Goal: Task Accomplishment & Management: Complete application form

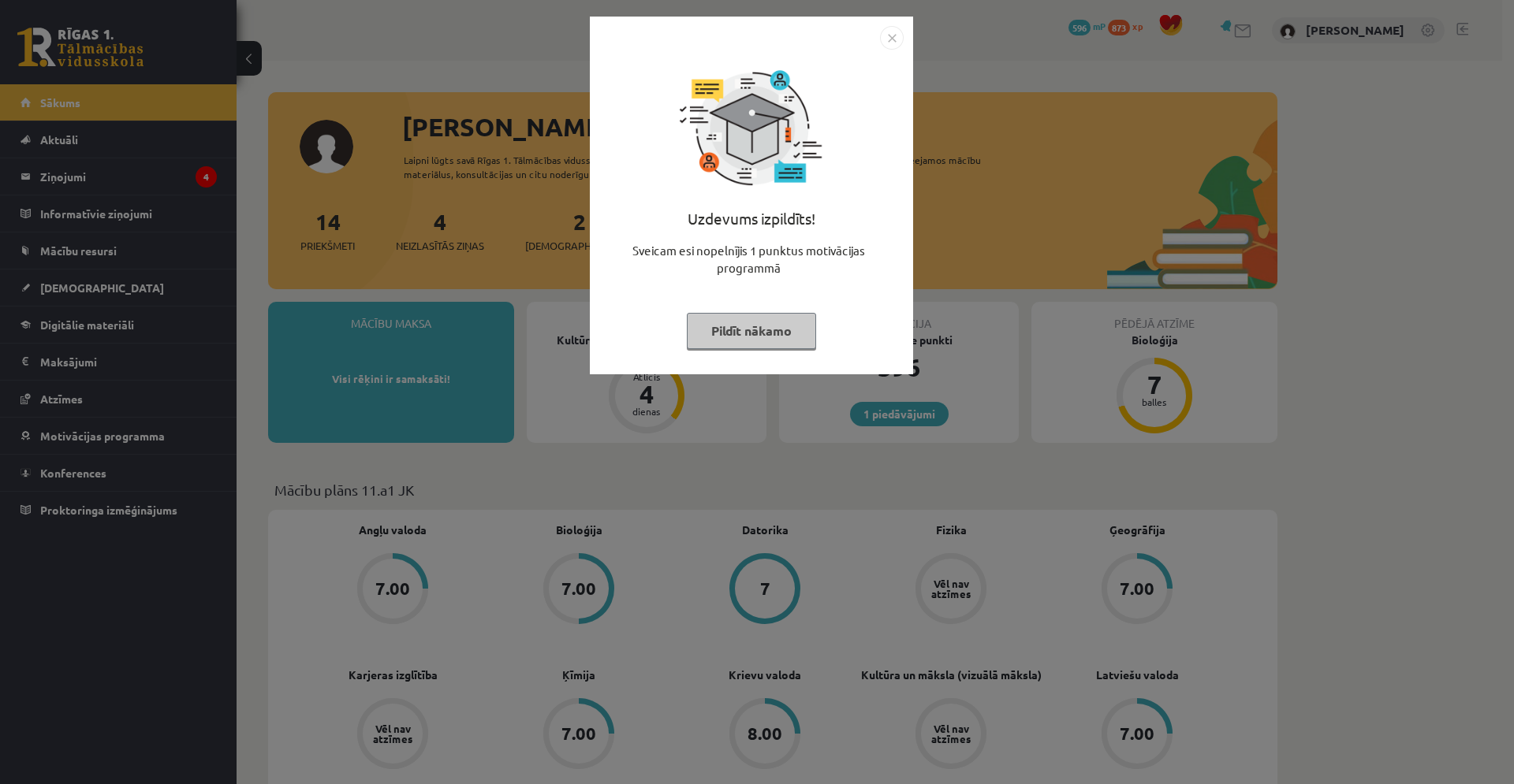
click at [766, 339] on button "Pildīt nākamo" at bounding box center [752, 331] width 129 height 36
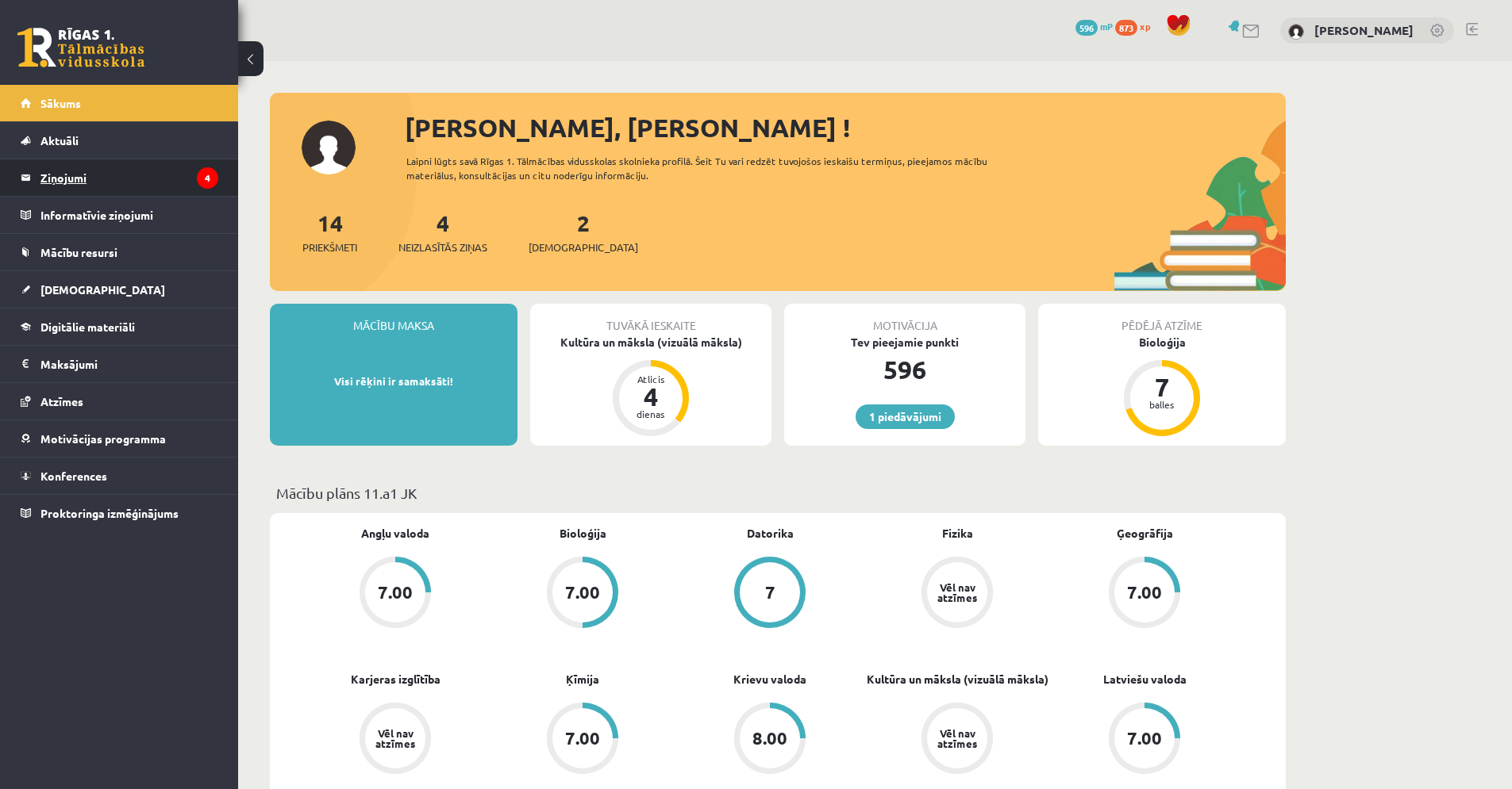
click at [86, 187] on legend "Ziņojumi 4" at bounding box center [129, 177] width 177 height 36
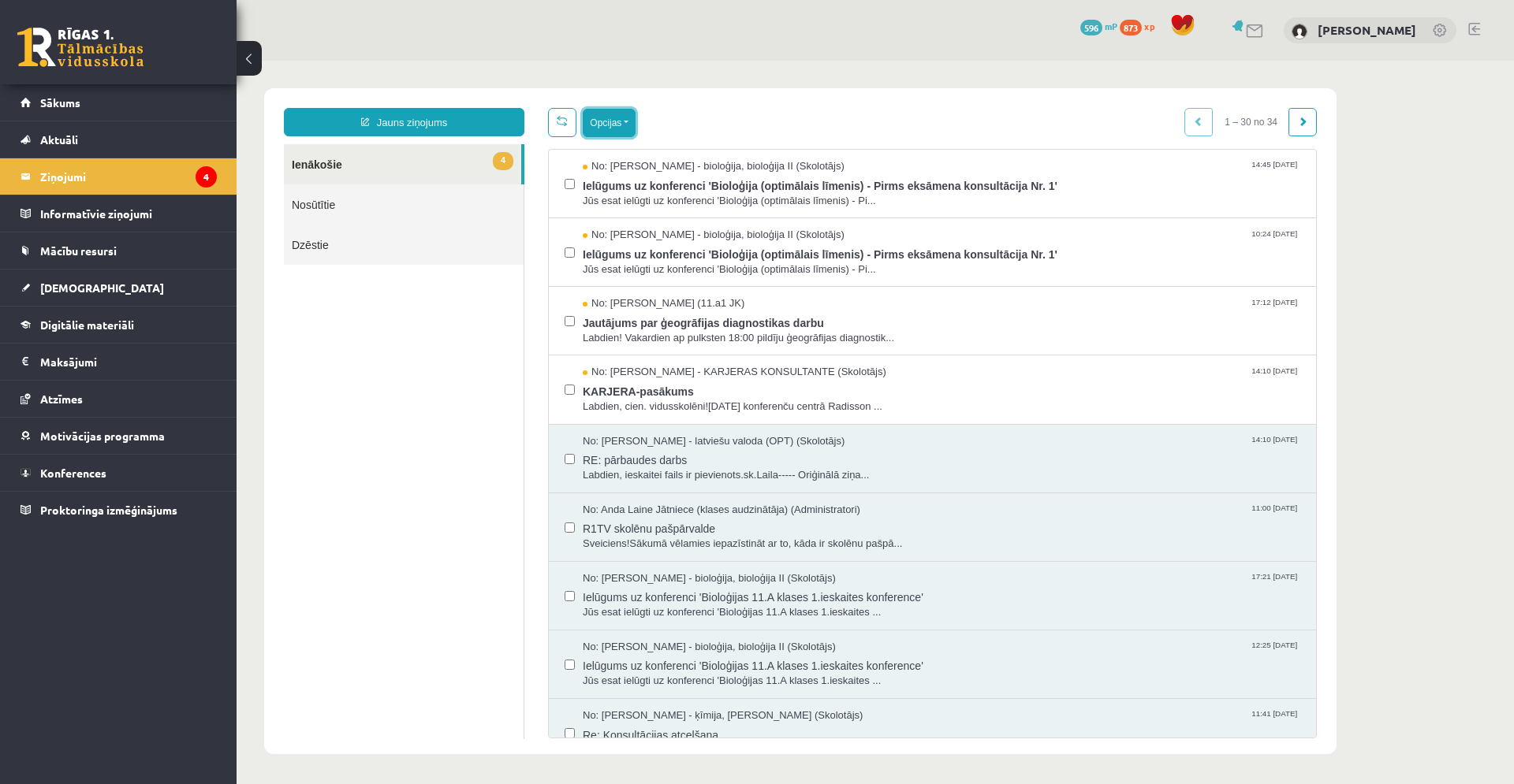
click at [594, 122] on button "Opcijas" at bounding box center [609, 122] width 53 height 29
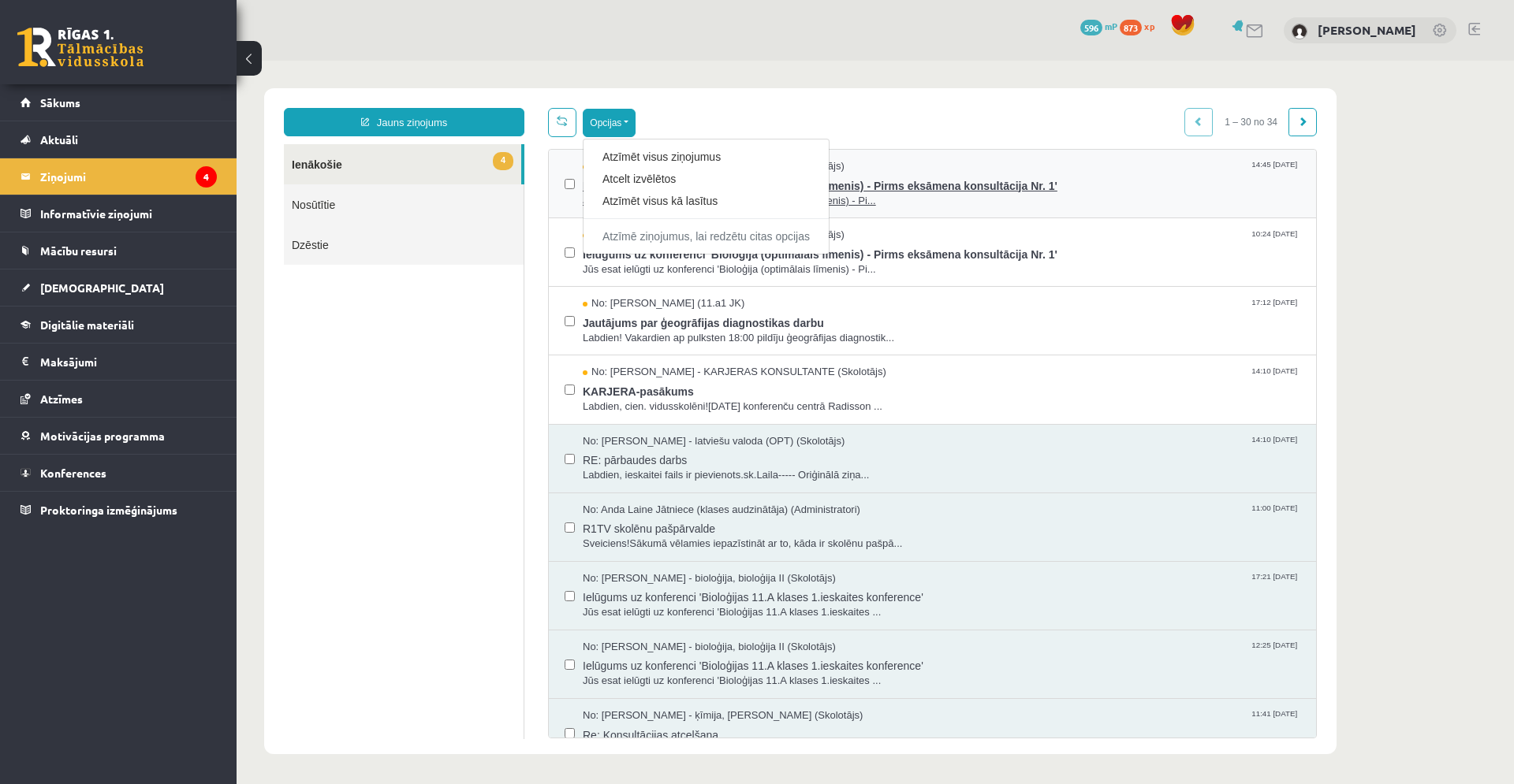
click at [623, 190] on div "Atzīmēt visus kā lasītus" at bounding box center [706, 201] width 245 height 22
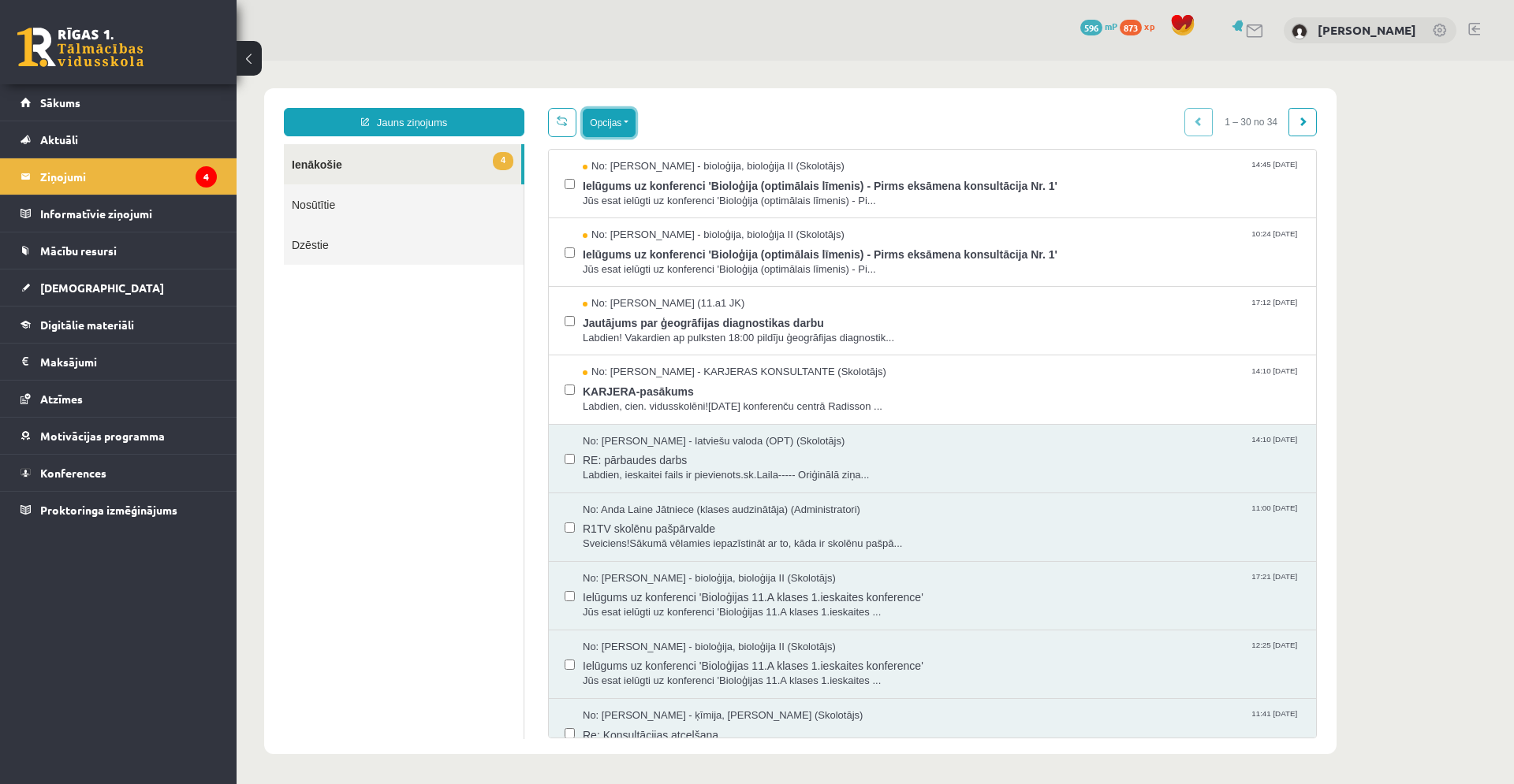
click at [619, 119] on button "Opcijas" at bounding box center [609, 122] width 53 height 29
click at [643, 199] on link "Atzīmēt visus kā lasītus" at bounding box center [706, 201] width 207 height 16
click at [615, 115] on button "Opcijas" at bounding box center [609, 122] width 53 height 29
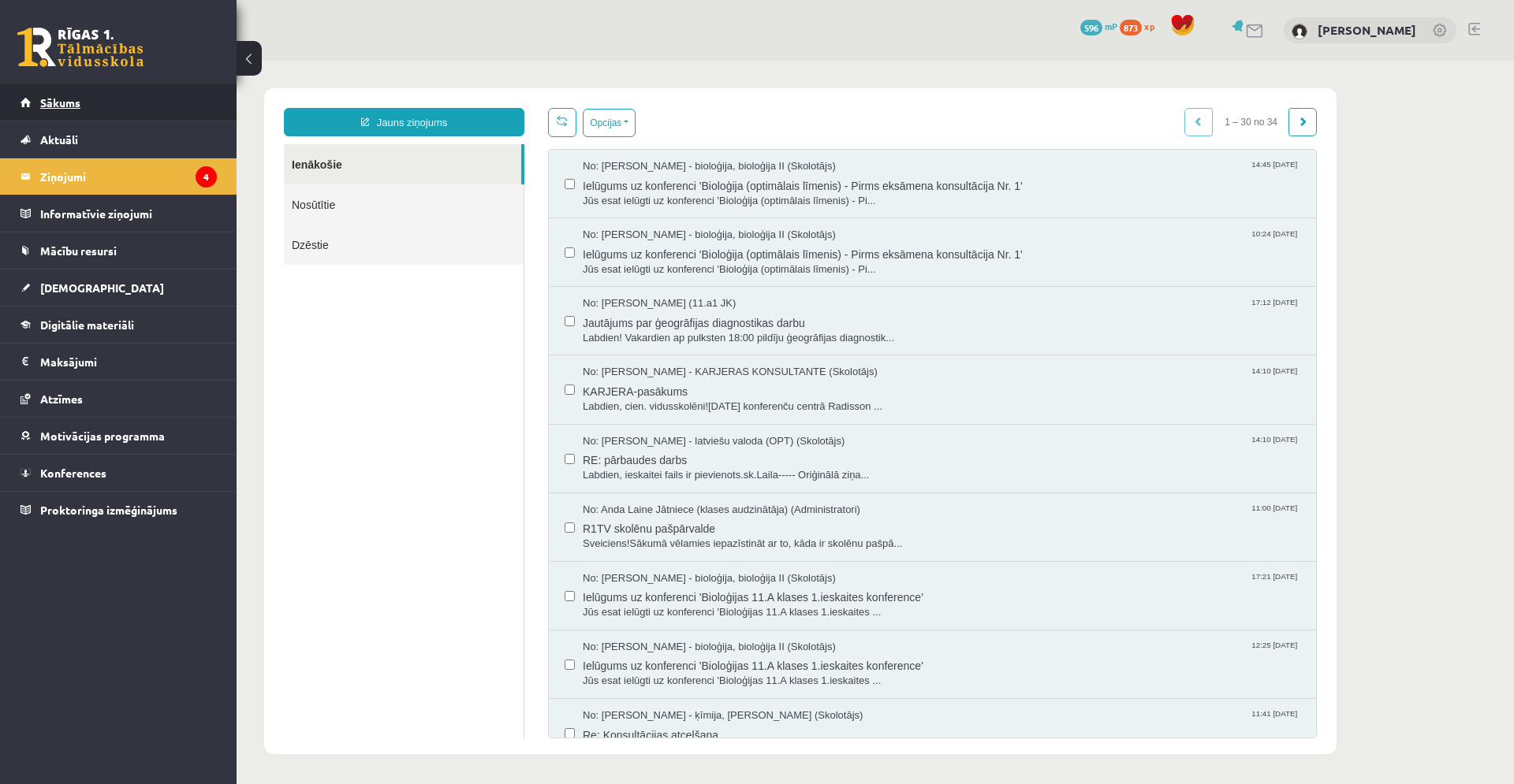
click at [121, 100] on link "Sākums" at bounding box center [118, 102] width 197 height 36
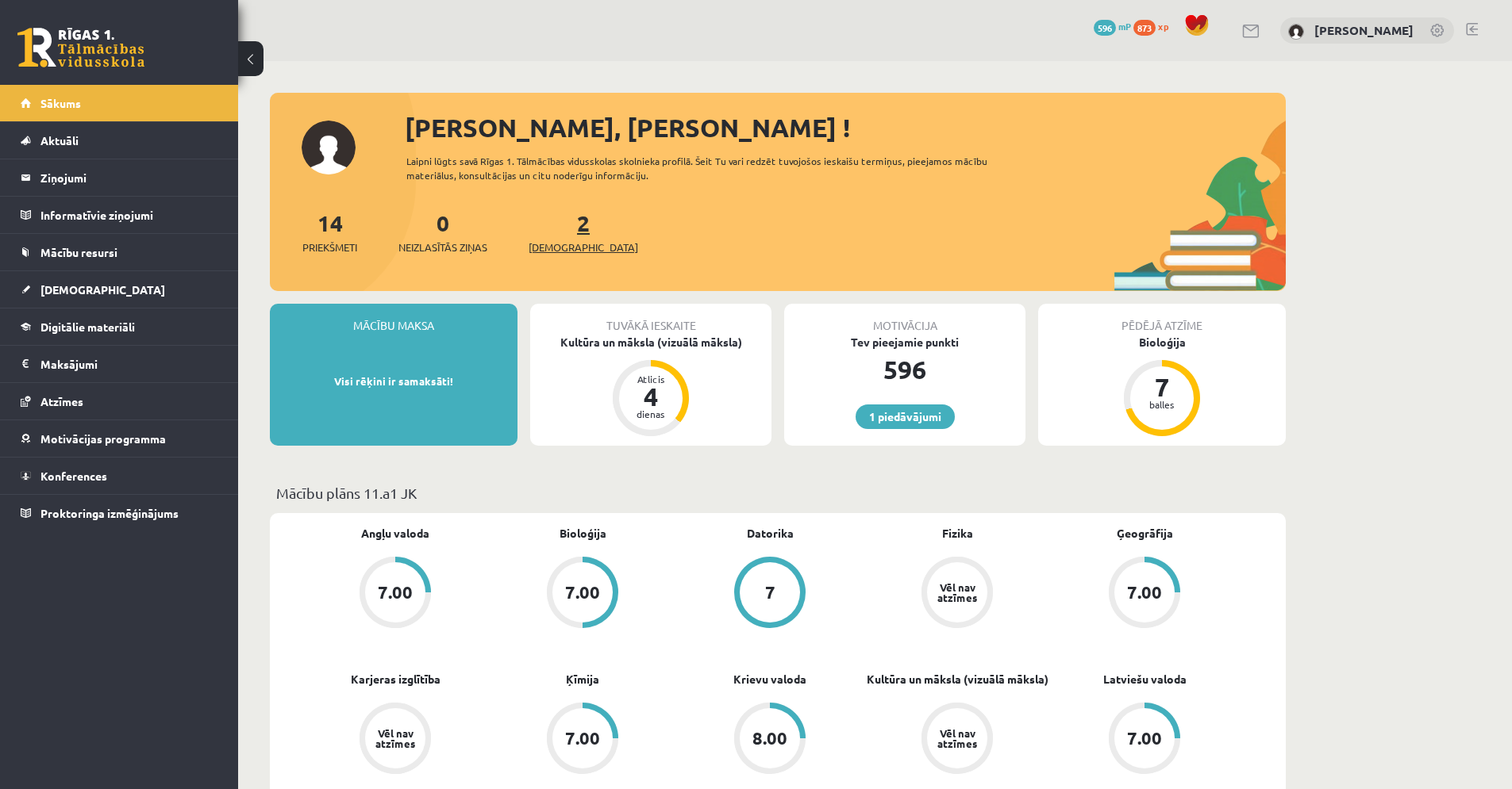
click at [556, 247] on span "[DEMOGRAPHIC_DATA]" at bounding box center [582, 247] width 109 height 16
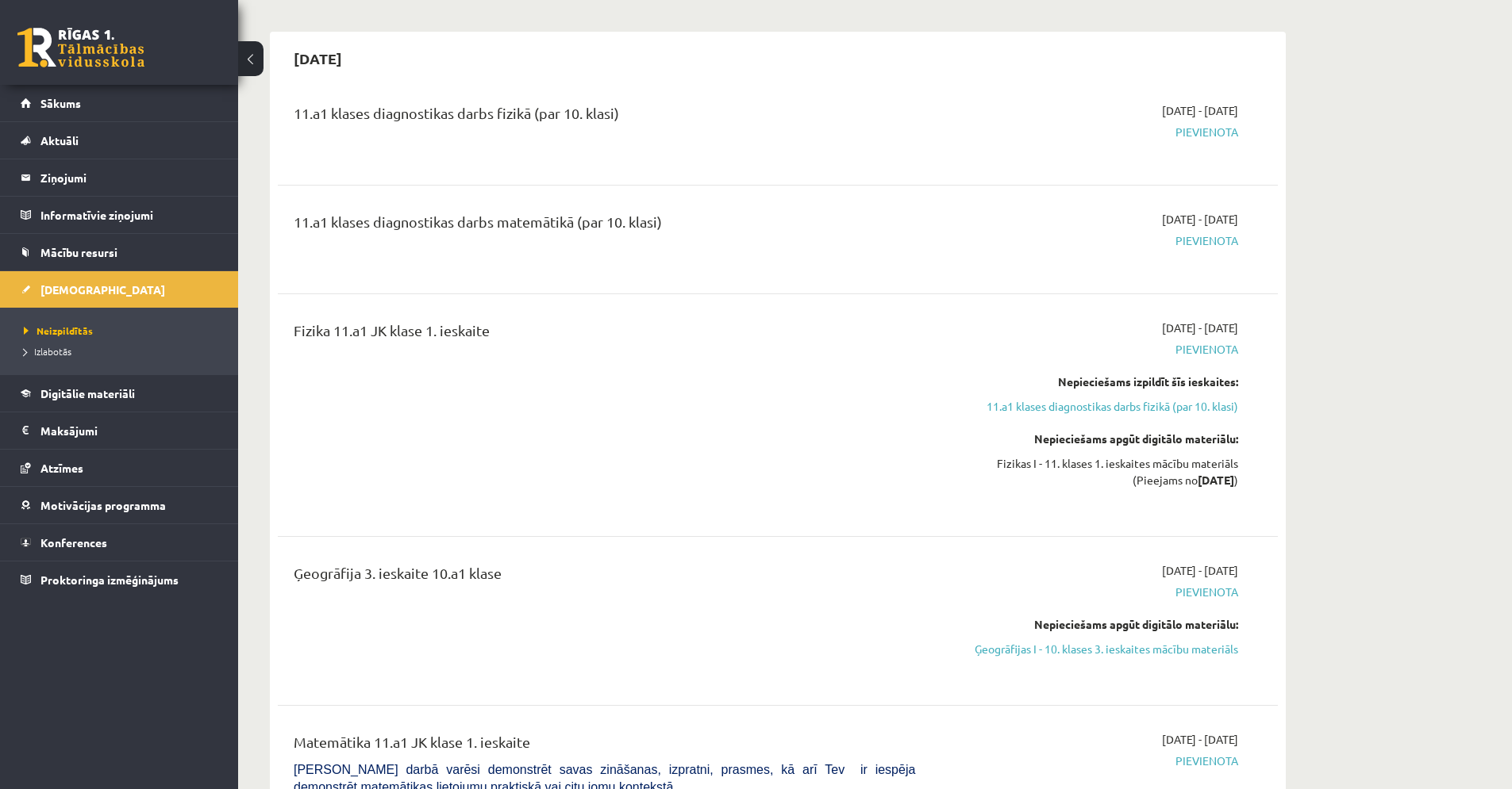
scroll to position [338, 0]
click at [1058, 647] on link "Ģeogrāfijas I - 10. klases 3. ieskaites mācību materiāls" at bounding box center [1088, 646] width 299 height 16
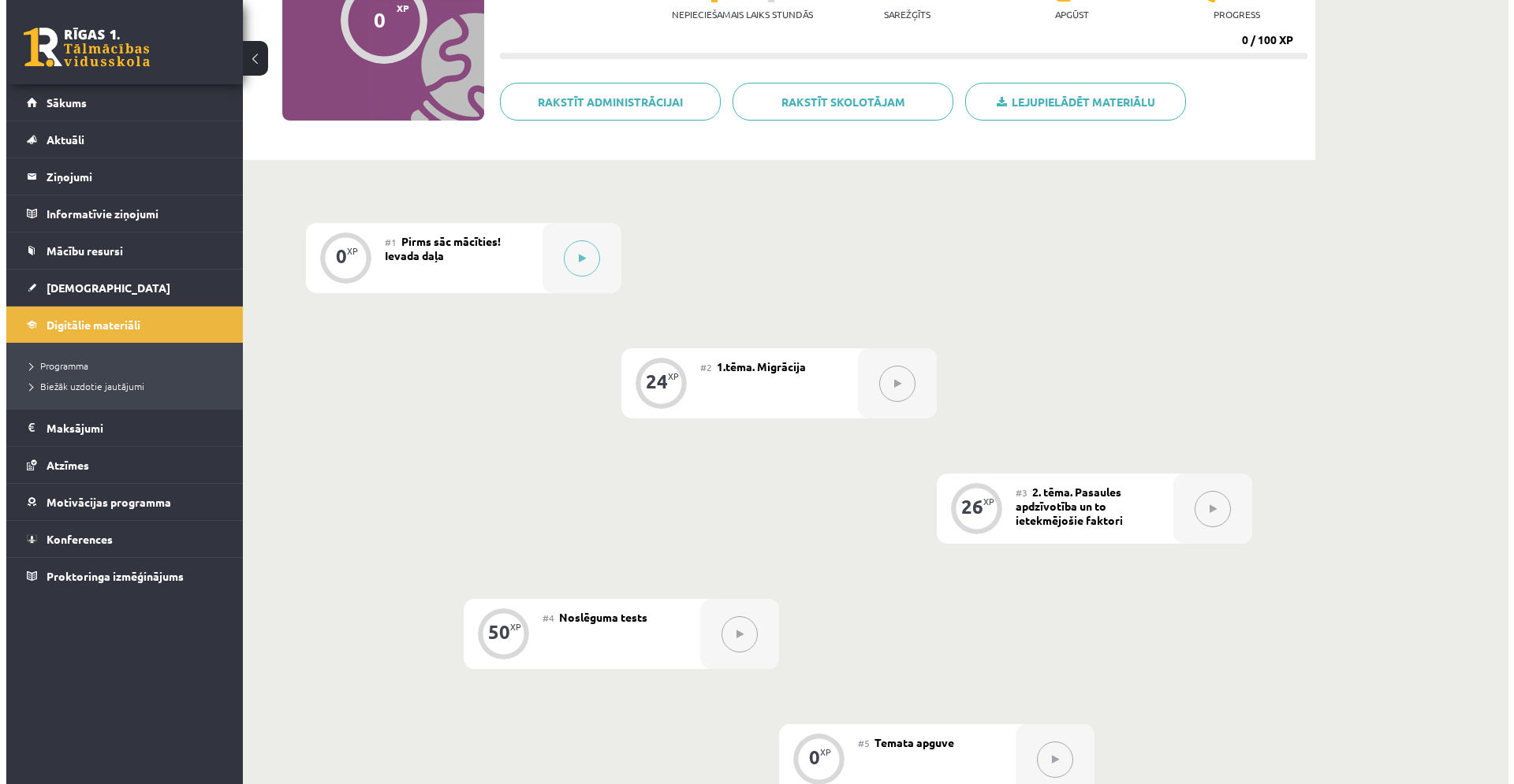
scroll to position [10, 0]
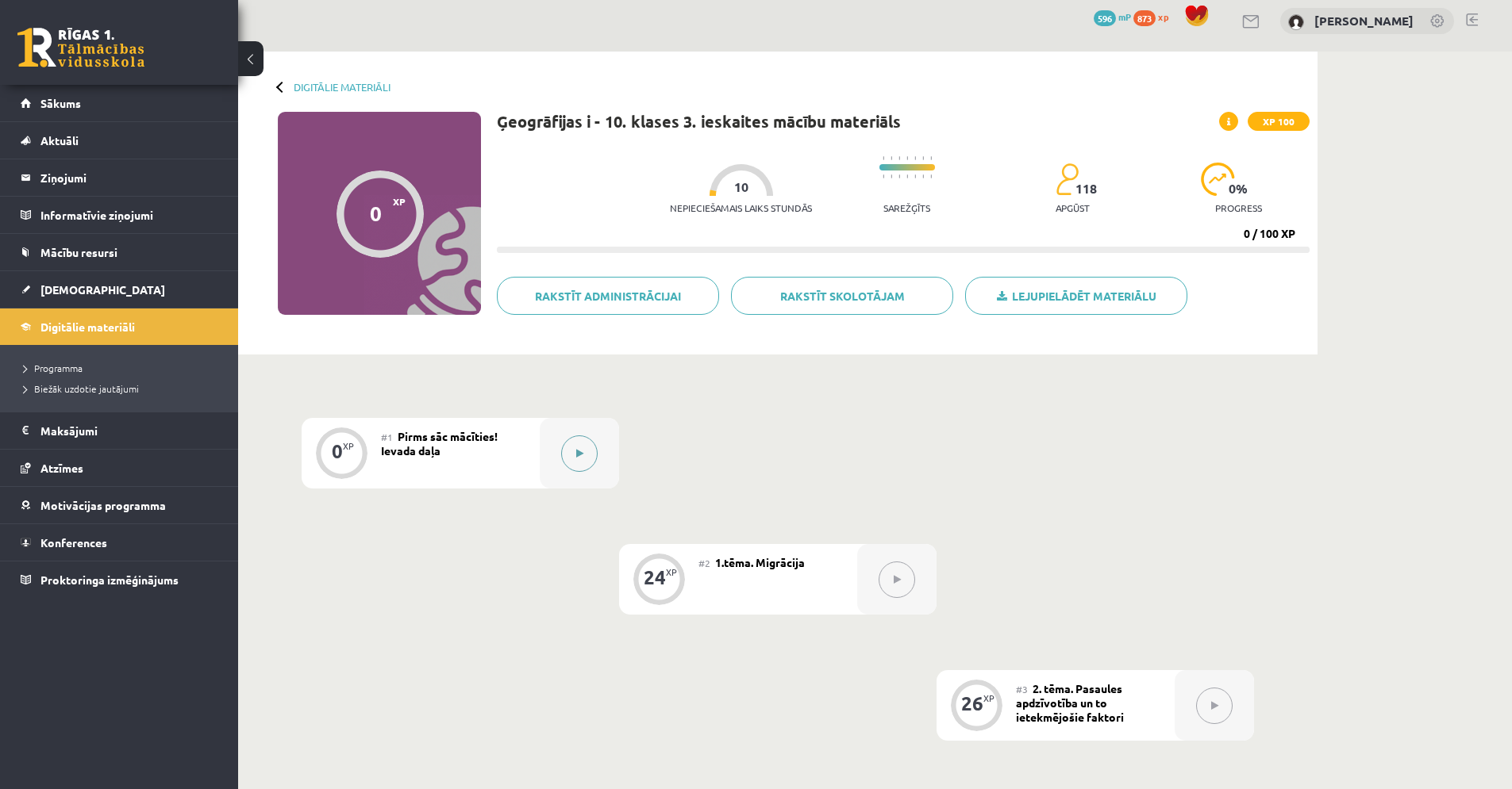
click at [582, 456] on icon at bounding box center [579, 454] width 7 height 10
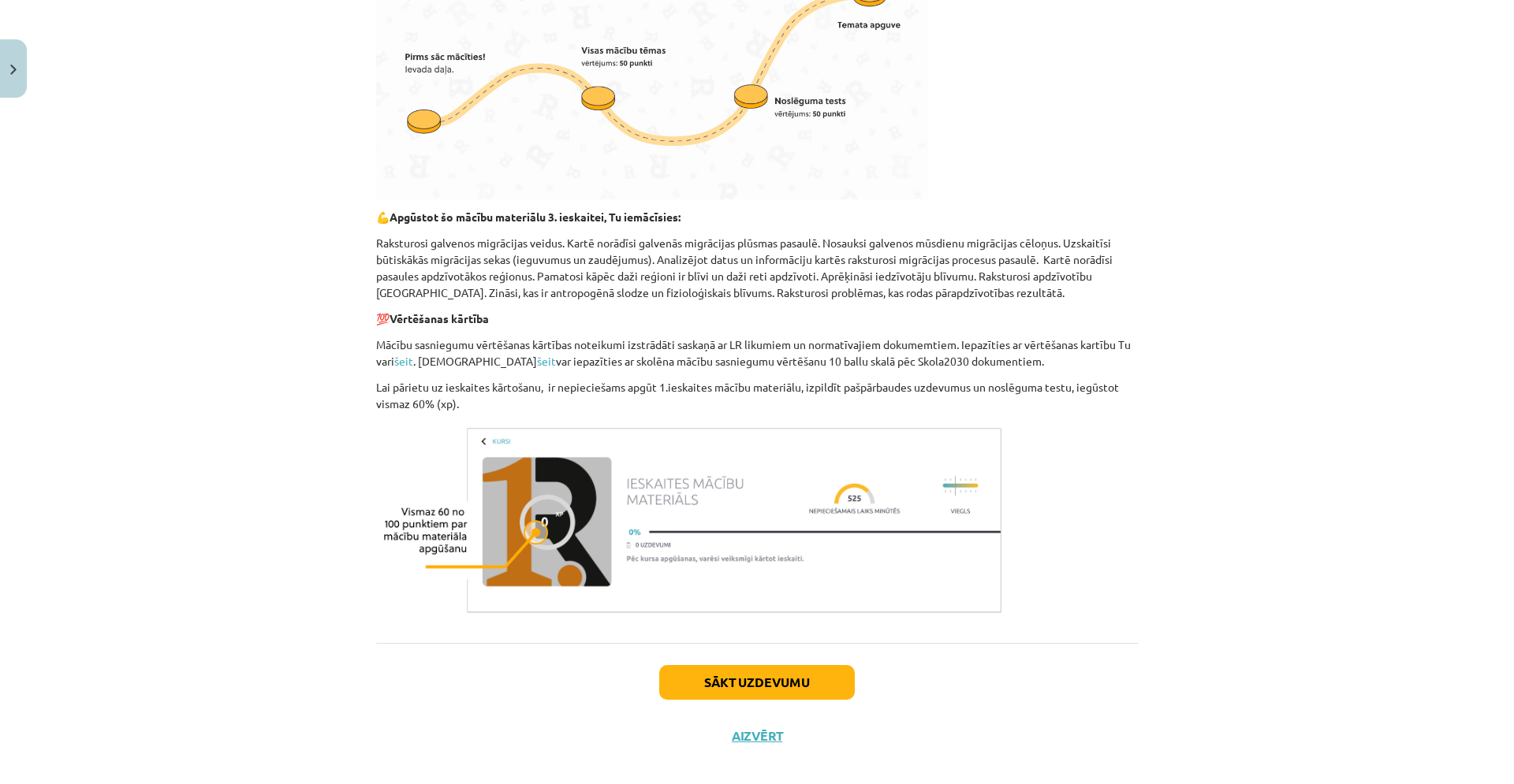
scroll to position [570, 0]
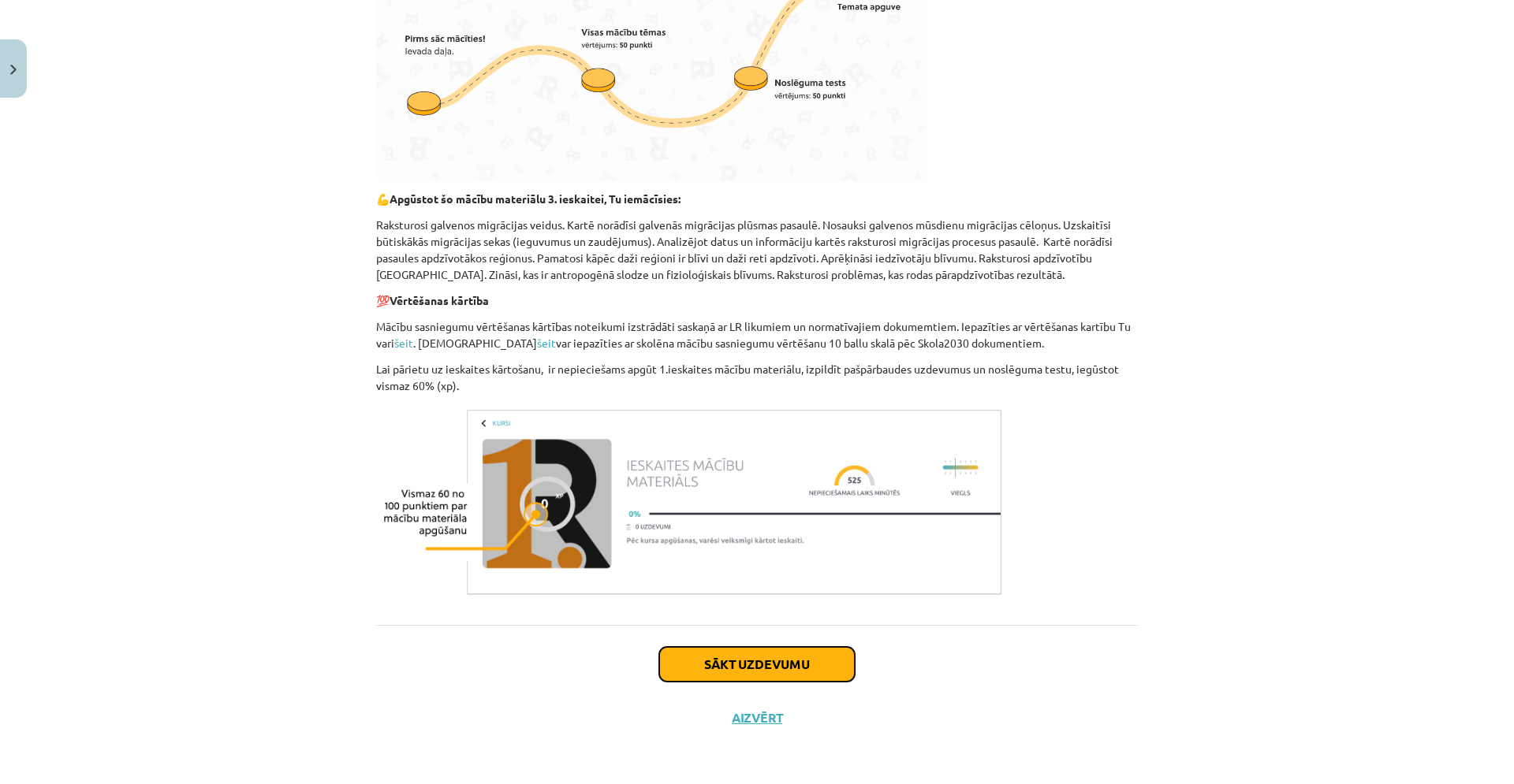
click at [713, 662] on button "Sākt uzdevumu" at bounding box center [757, 664] width 196 height 35
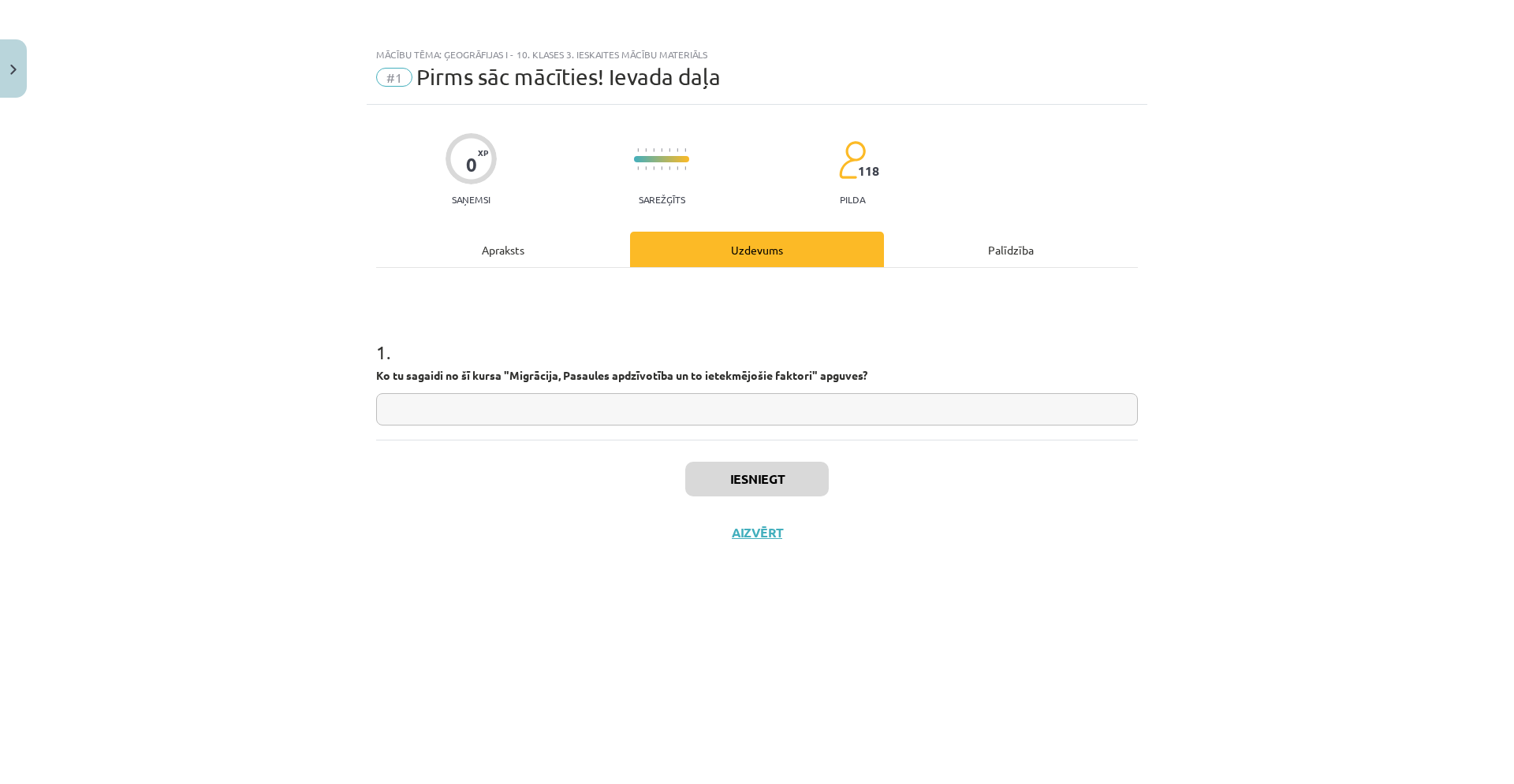
scroll to position [0, 0]
click at [635, 414] on input "text" at bounding box center [757, 410] width 761 height 33
type input "**********"
click at [777, 477] on button "Iesniegt" at bounding box center [757, 479] width 144 height 35
click at [789, 541] on button "Nākamā nodarbība" at bounding box center [757, 543] width 154 height 36
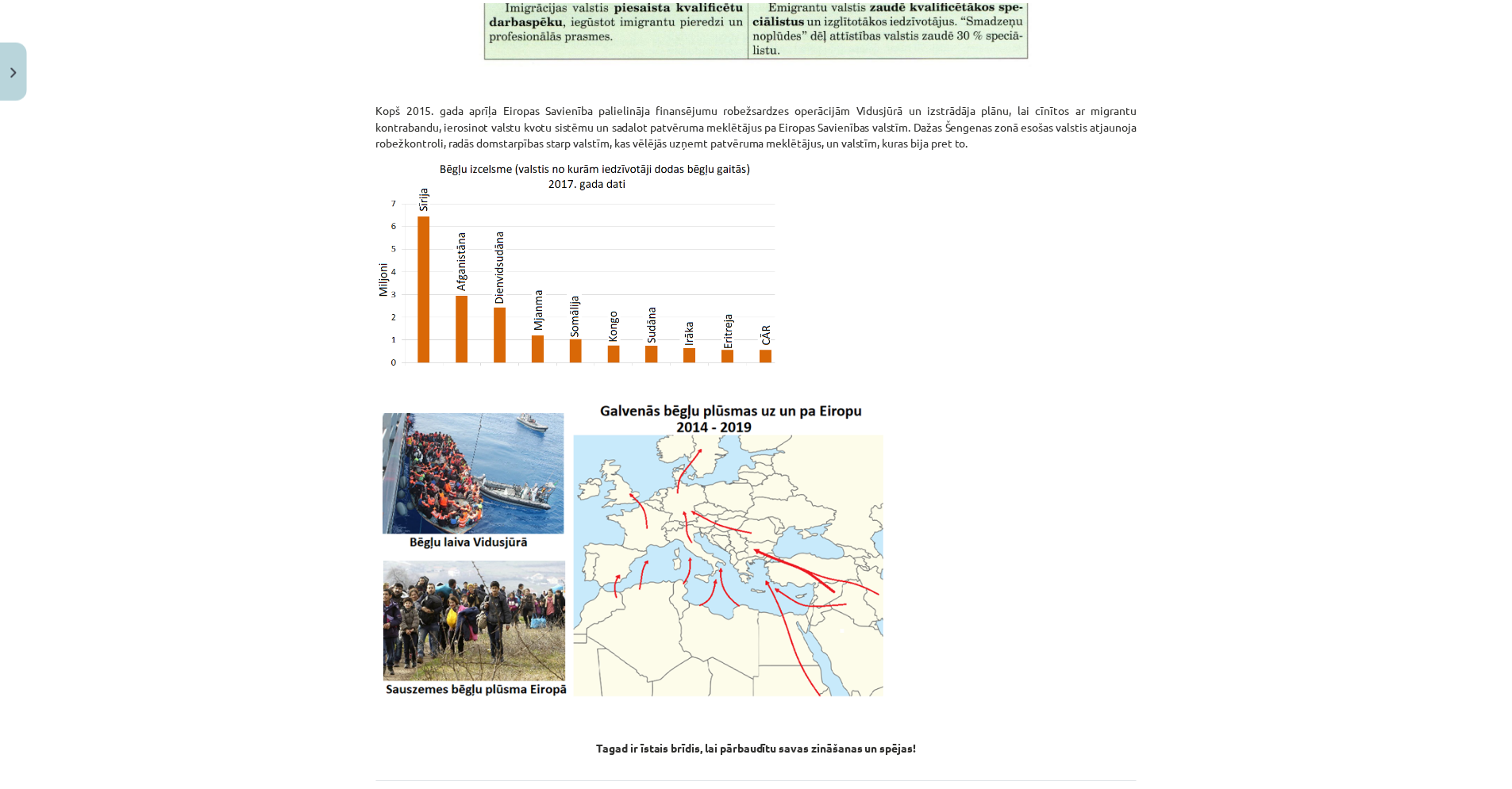
scroll to position [3933, 0]
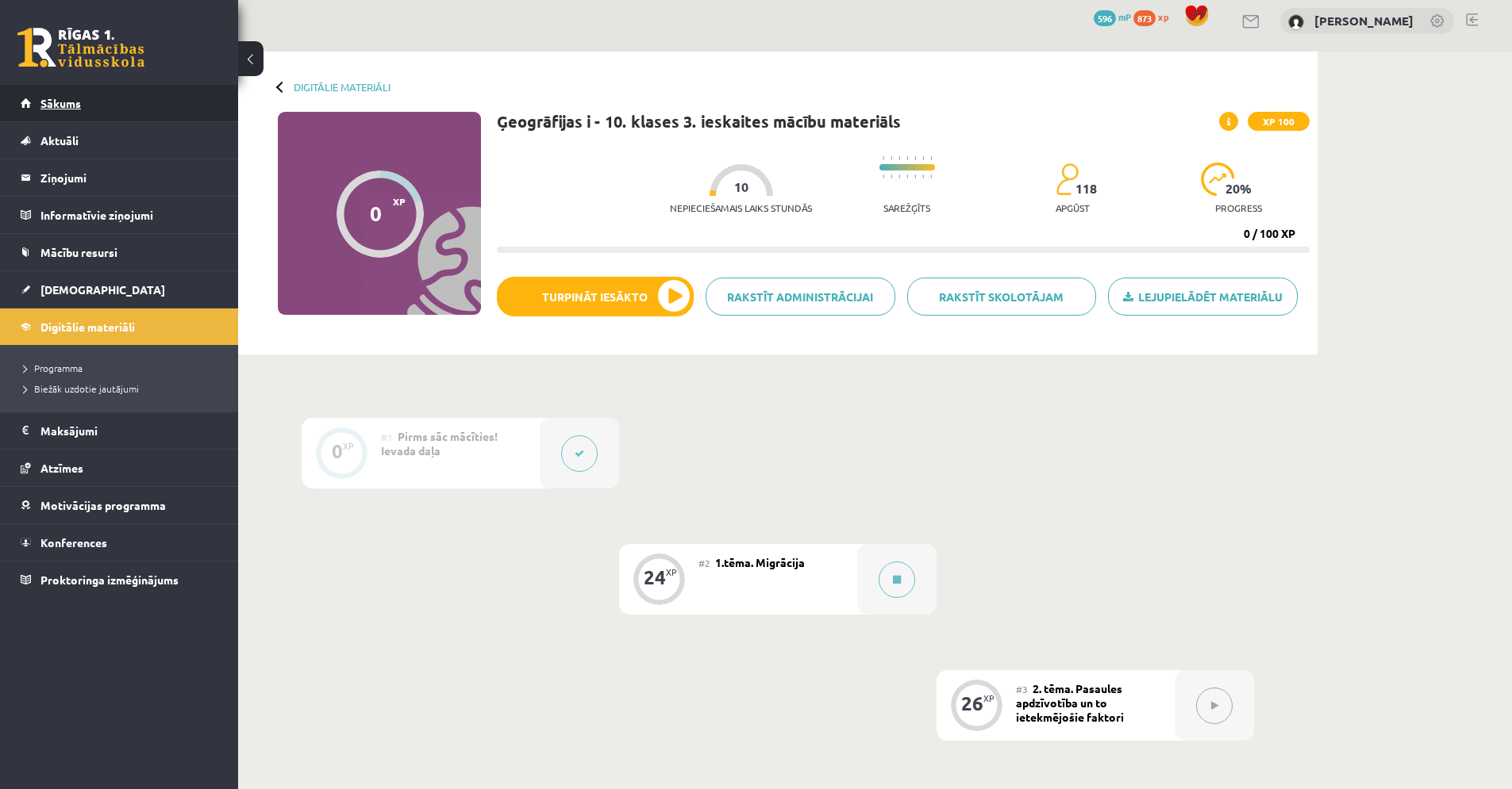
click at [46, 97] on span "Sākums" at bounding box center [60, 103] width 40 height 14
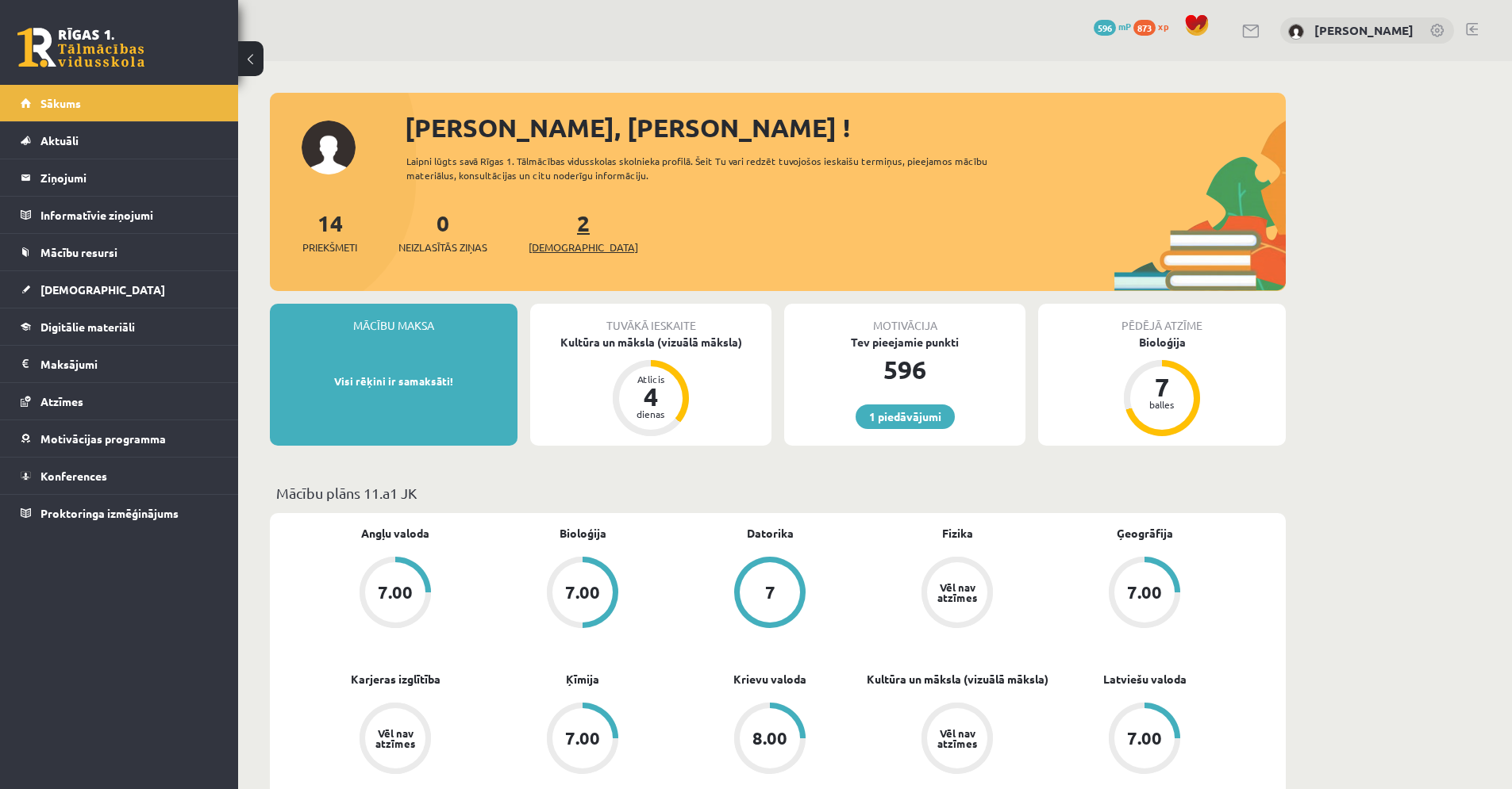
click at [540, 242] on span "[DEMOGRAPHIC_DATA]" at bounding box center [582, 247] width 109 height 16
